Goal: Check status: Check status

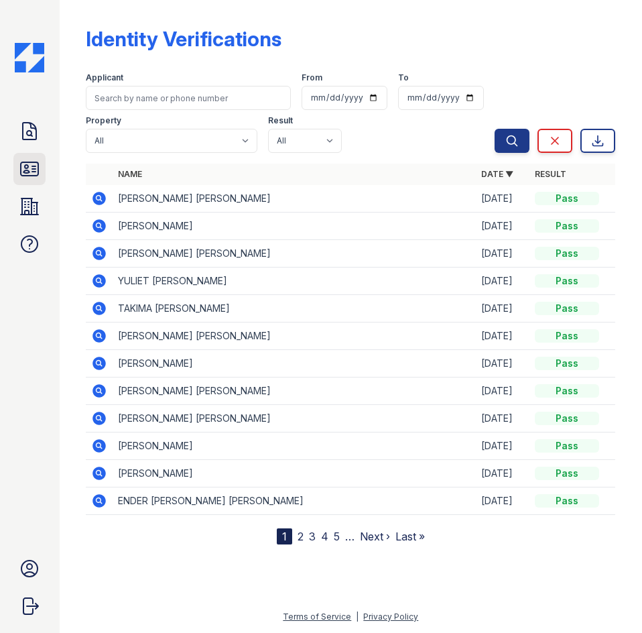
click at [38, 180] on icon at bounding box center [29, 168] width 21 height 21
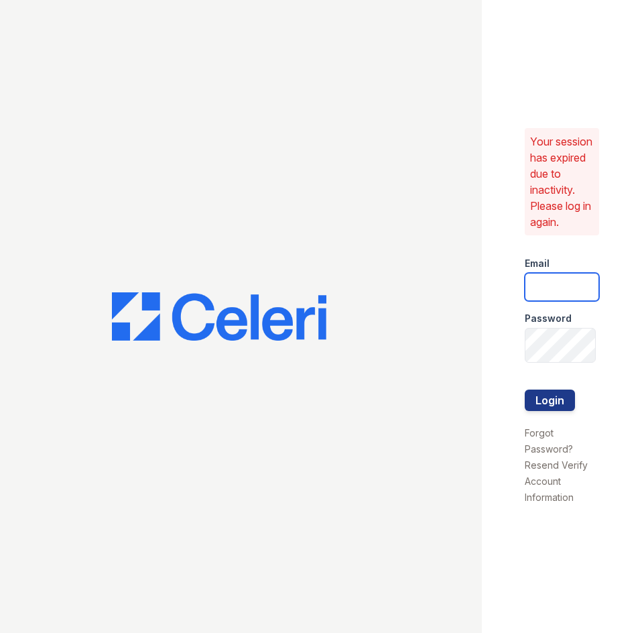
type input "[DOMAIN_NAME][EMAIL_ADDRESS][DOMAIN_NAME]"
click at [532, 411] on button "Login" at bounding box center [550, 400] width 50 height 21
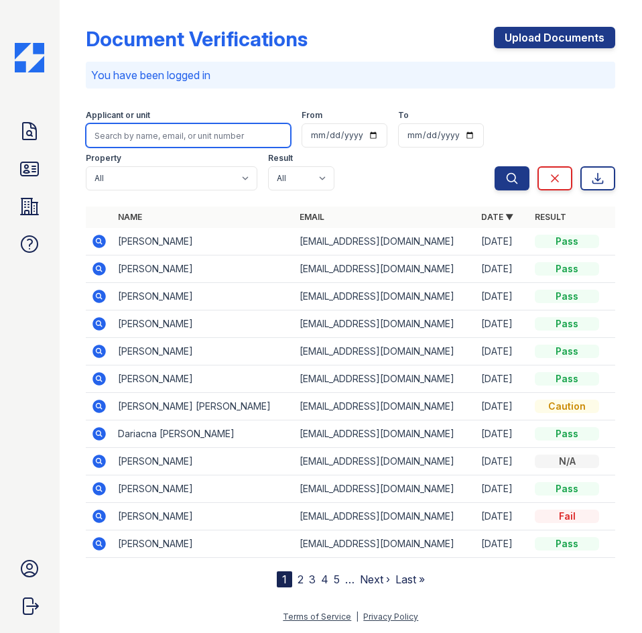
click at [215, 148] on input "search" at bounding box center [188, 135] width 205 height 24
type input "morris"
click at [495, 166] on button "Search" at bounding box center [512, 178] width 35 height 24
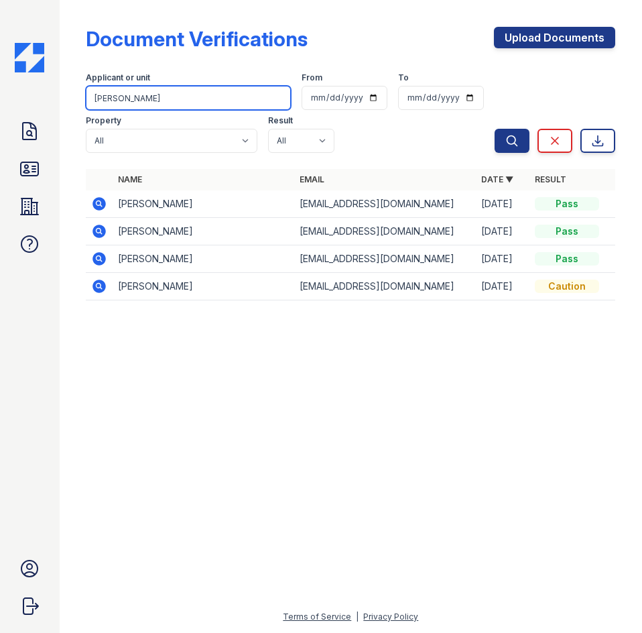
click at [170, 110] on input "morris" at bounding box center [188, 98] width 205 height 24
type input "malisa"
click at [495, 129] on button "Search" at bounding box center [512, 141] width 35 height 24
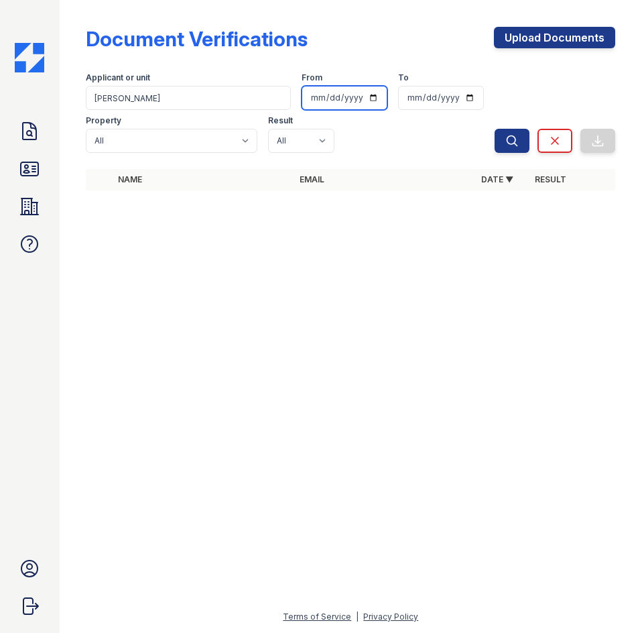
click at [388, 110] on input "date" at bounding box center [345, 98] width 86 height 24
type input "2025-04-04"
